Goal: Navigation & Orientation: Go to known website

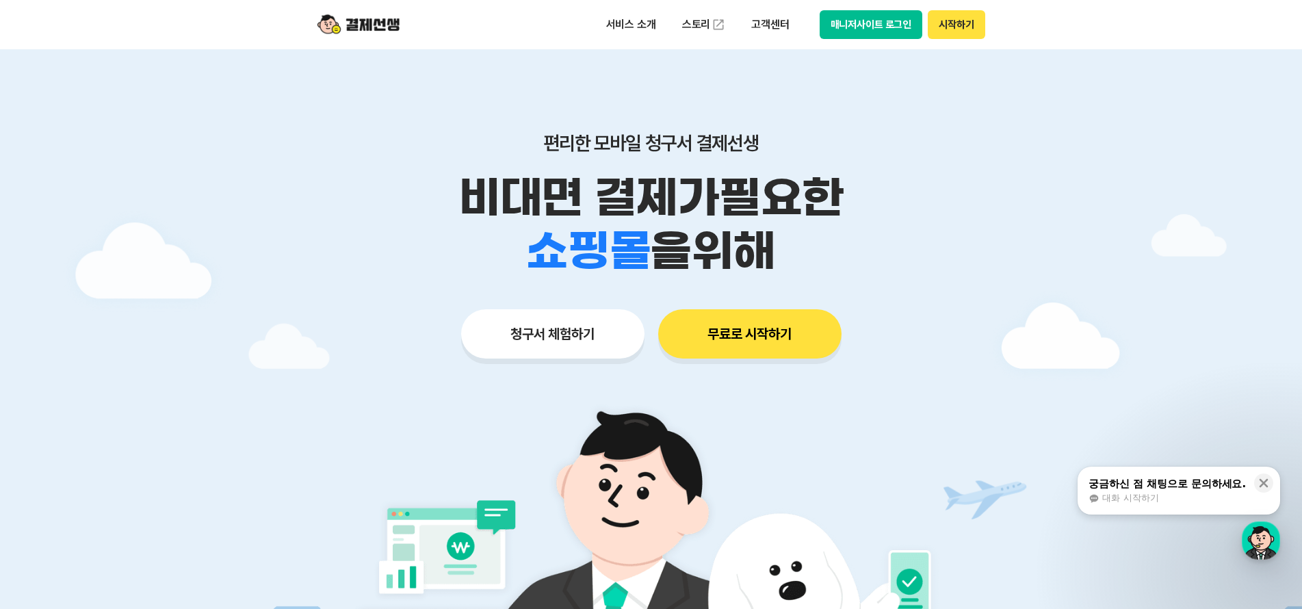
click at [887, 27] on button "매니저사이트 로그인" at bounding box center [870, 24] width 103 height 29
click at [866, 25] on button "매니저사이트 로그인" at bounding box center [870, 24] width 103 height 29
click at [750, 336] on button "무료로 시작하기" at bounding box center [749, 333] width 183 height 49
click at [973, 25] on button "시작하기" at bounding box center [955, 24] width 57 height 29
click at [863, 26] on button "매니저사이트 로그인" at bounding box center [870, 24] width 103 height 29
